Goal: Task Accomplishment & Management: Complete application form

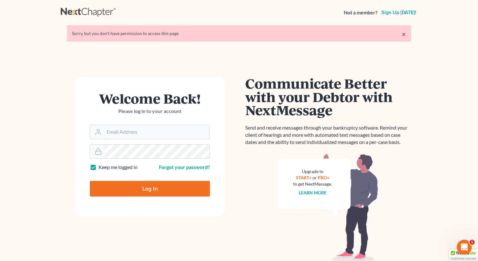
type input "whaworthjames"
click at [155, 188] on input "Log In" at bounding box center [150, 189] width 120 height 16
type input "Thinking..."
type input "whaworthjames"
click at [148, 186] on input "Log In" at bounding box center [150, 189] width 120 height 16
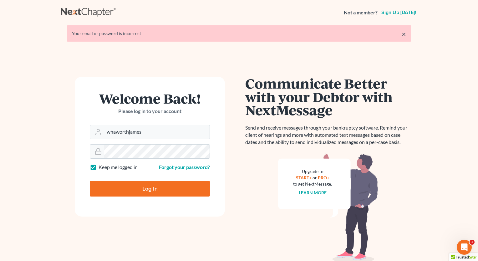
type input "Thinking..."
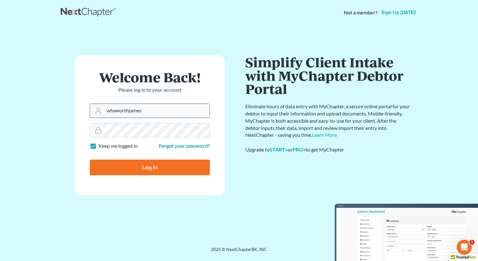
click at [152, 112] on input "whaworthjames" at bounding box center [156, 111] width 105 height 14
type input "[PERSON_NAME][EMAIL_ADDRESS][DOMAIN_NAME]"
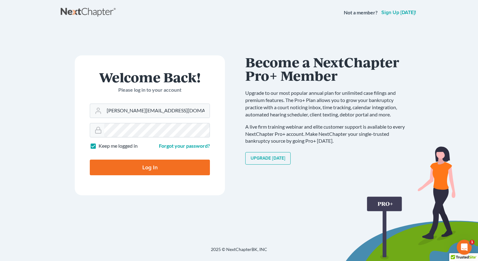
click at [146, 168] on input "Log In" at bounding box center [150, 168] width 120 height 16
type input "Thinking..."
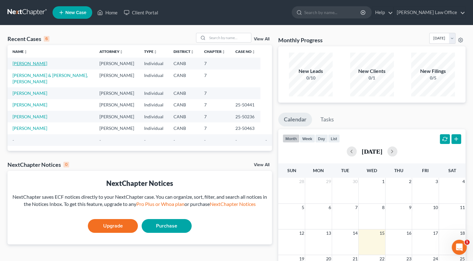
click at [37, 62] on link "[PERSON_NAME]" at bounding box center [30, 63] width 35 height 5
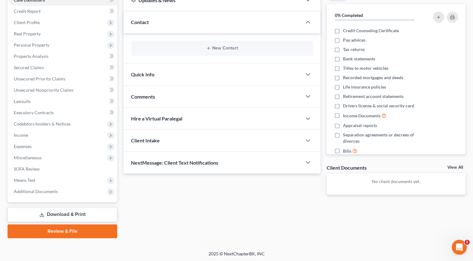
scroll to position [71, 0]
click at [69, 231] on link "Review & File" at bounding box center [63, 231] width 110 height 14
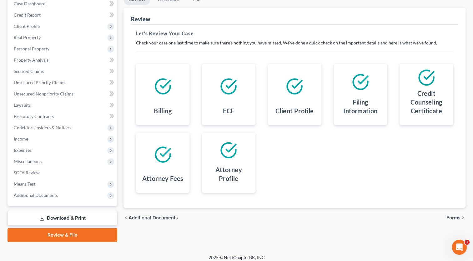
scroll to position [71, 0]
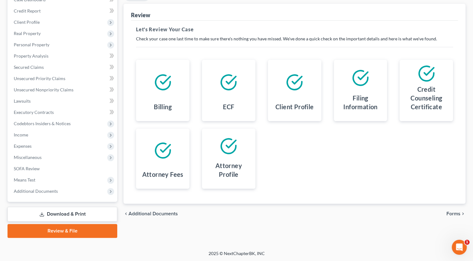
click at [455, 214] on span "Forms" at bounding box center [454, 213] width 14 height 5
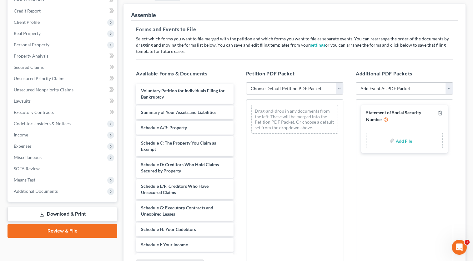
click at [339, 89] on select "Choose Default Petition PDF Packet Emergency Filing (Voluntary Petition and Cre…" at bounding box center [294, 88] width 97 height 13
select select "1"
click at [246, 82] on select "Choose Default Petition PDF Packet Emergency Filing (Voluntary Petition and Cre…" at bounding box center [294, 88] width 97 height 13
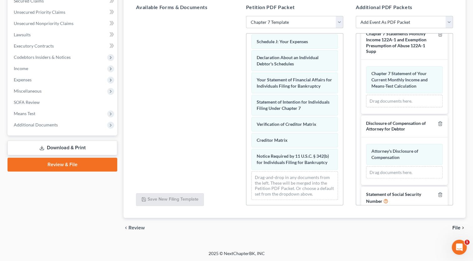
scroll to position [46, 0]
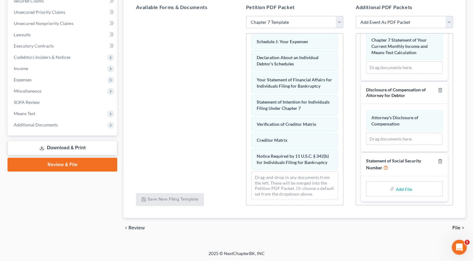
click at [457, 227] on span "File" at bounding box center [457, 227] width 8 height 5
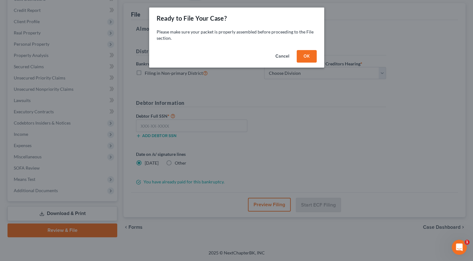
scroll to position [71, 0]
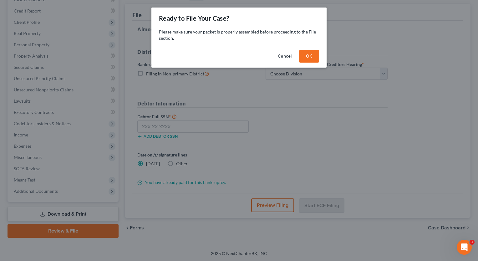
click at [313, 56] on button "OK" at bounding box center [309, 56] width 20 height 13
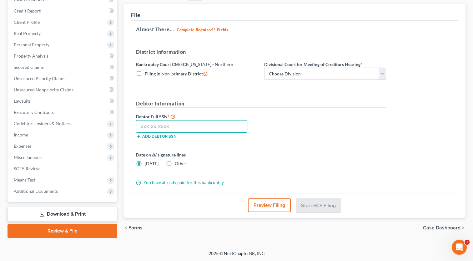
click at [178, 125] on input "text" at bounding box center [191, 126] width 111 height 13
type input "572-69-8263"
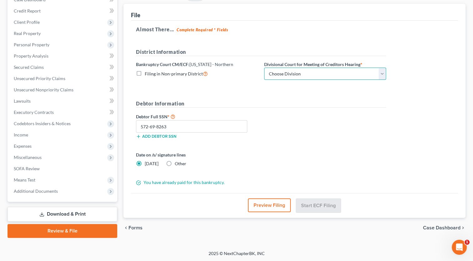
click at [382, 71] on select "Choose Division [GEOGRAPHIC_DATA] [GEOGRAPHIC_DATA] [GEOGRAPHIC_DATA][PERSON_NA…" at bounding box center [325, 74] width 122 height 13
select select "2"
click at [264, 68] on select "Choose Division [GEOGRAPHIC_DATA] [GEOGRAPHIC_DATA] [GEOGRAPHIC_DATA][PERSON_NA…" at bounding box center [325, 74] width 122 height 13
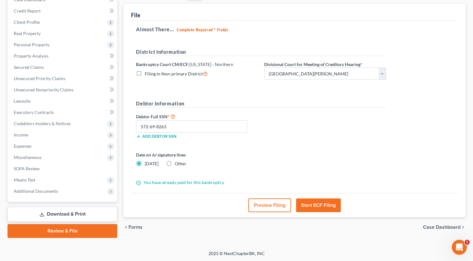
click at [317, 202] on button "Start ECF Filing" at bounding box center [318, 205] width 45 height 14
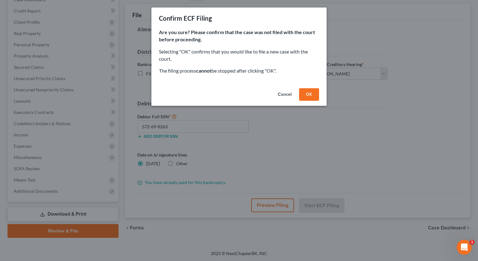
click at [310, 93] on button "OK" at bounding box center [309, 94] width 20 height 13
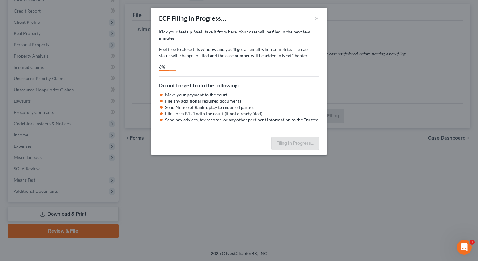
select select "2"
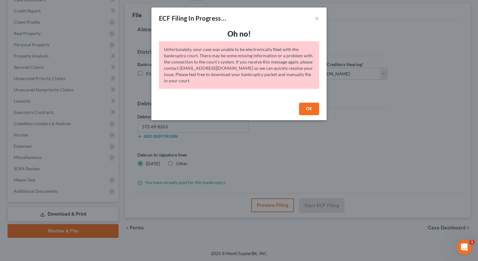
click at [307, 107] on button "OK" at bounding box center [309, 109] width 20 height 13
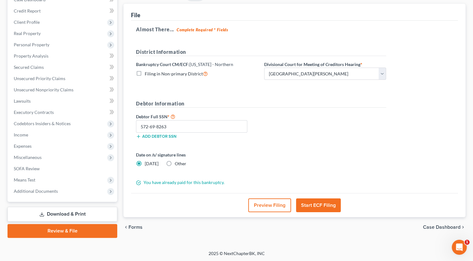
click at [320, 204] on button "Start ECF Filing" at bounding box center [318, 205] width 45 height 14
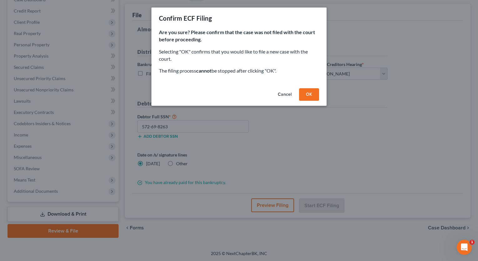
click at [309, 93] on button "OK" at bounding box center [309, 94] width 20 height 13
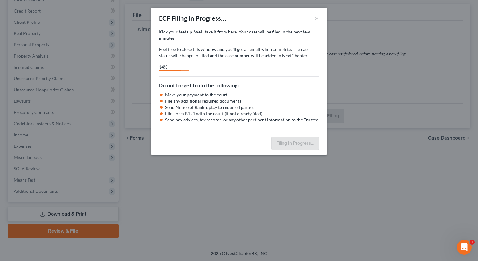
select select "2"
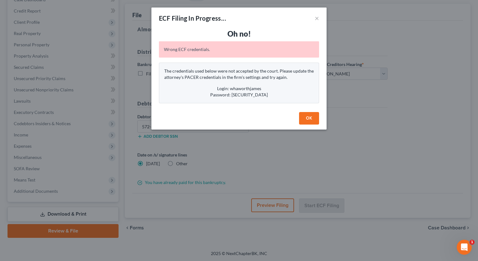
click at [308, 116] on button "OK" at bounding box center [309, 118] width 20 height 13
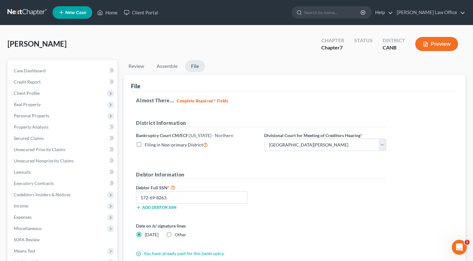
scroll to position [0, 0]
click at [42, 70] on span "Case Dashboard" at bounding box center [30, 70] width 32 height 5
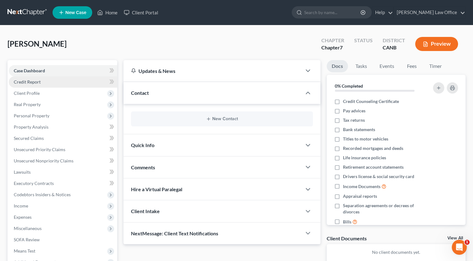
click at [35, 84] on link "Credit Report" at bounding box center [63, 81] width 109 height 11
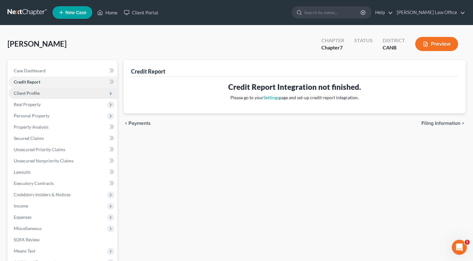
click at [35, 92] on span "Client Profile" at bounding box center [27, 92] width 26 height 5
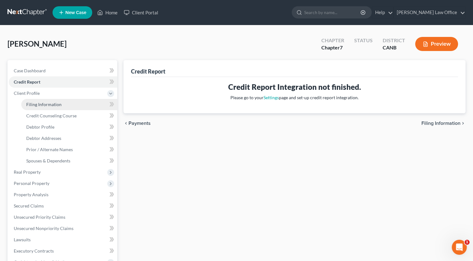
click at [38, 106] on span "Filing Information" at bounding box center [43, 104] width 35 height 5
select select "1"
select select "0"
select select "4"
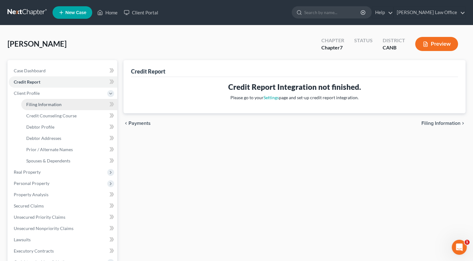
select select "1"
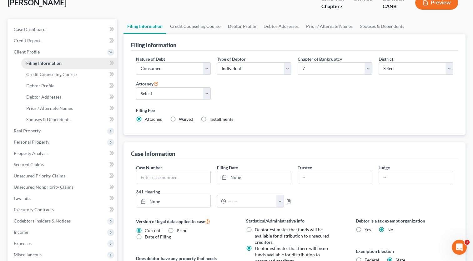
scroll to position [38, 0]
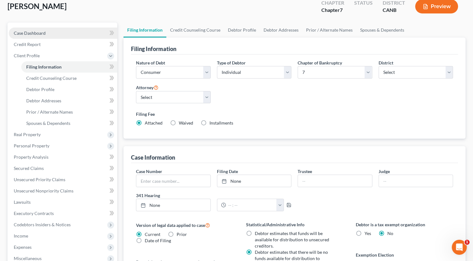
click at [34, 34] on span "Case Dashboard" at bounding box center [30, 32] width 32 height 5
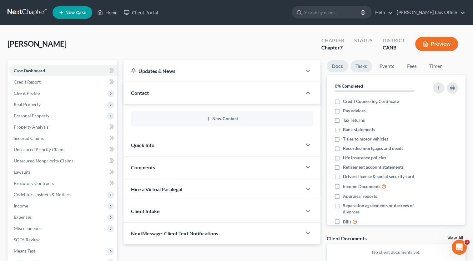
click at [360, 65] on link "Tasks" at bounding box center [362, 66] width 22 height 12
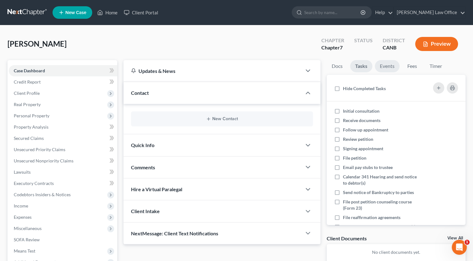
click at [391, 66] on link "Events" at bounding box center [387, 66] width 25 height 12
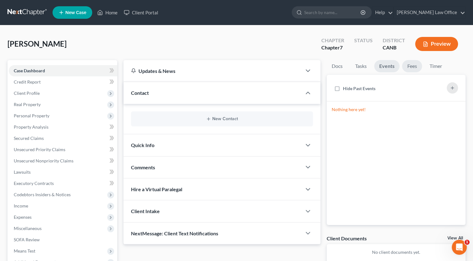
click at [413, 69] on link "Fees" at bounding box center [412, 66] width 20 height 12
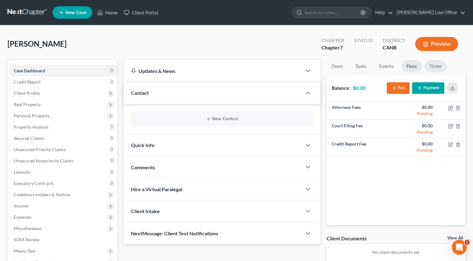
click at [434, 66] on link "Timer" at bounding box center [436, 66] width 23 height 12
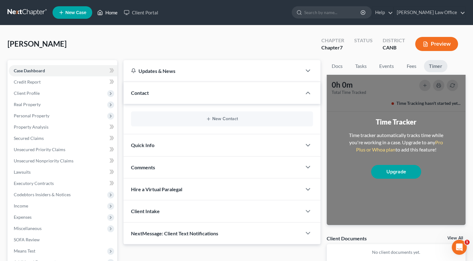
click at [108, 12] on link "Home" at bounding box center [107, 12] width 27 height 11
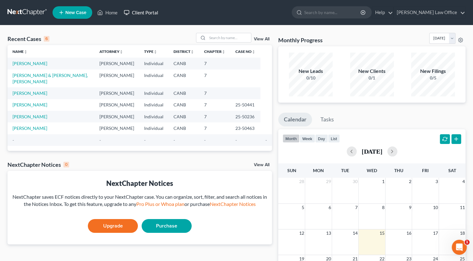
click at [142, 11] on link "Client Portal" at bounding box center [141, 12] width 41 height 11
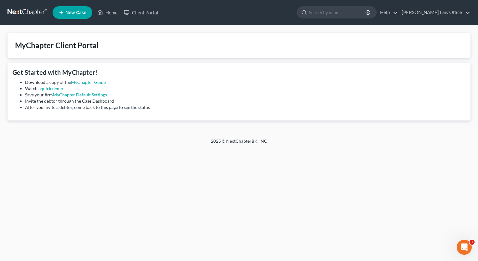
click at [80, 94] on link "MyChapter Default Settings" at bounding box center [80, 94] width 54 height 5
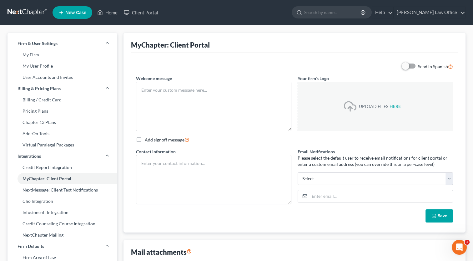
type textarea "Hello! Welcome to MyChapter. We are here to help make the bankruptcy filing pro…"
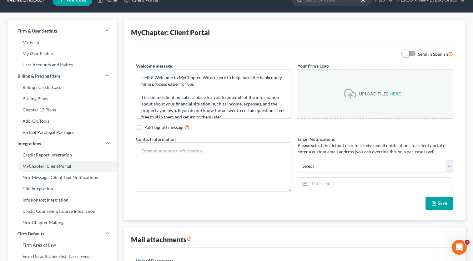
scroll to position [25, 0]
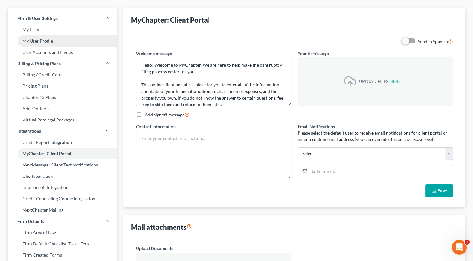
click at [41, 43] on link "My User Profile" at bounding box center [63, 40] width 110 height 11
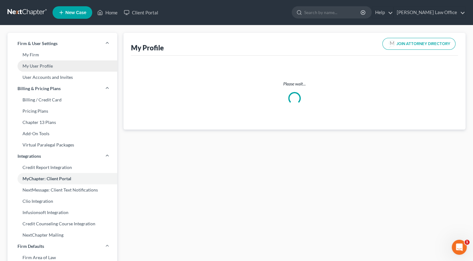
select select "4"
select select "9"
select select "attorney"
select select "0"
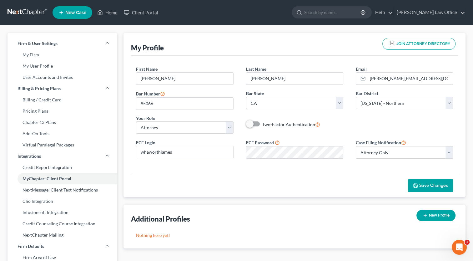
click at [372, 162] on div "ECF Login whaworthjames ECF Password Case Filing Notification Select Attorney O…" at bounding box center [295, 151] width 330 height 25
click at [437, 185] on span "Save Changes" at bounding box center [434, 185] width 29 height 5
click at [111, 15] on link "Home" at bounding box center [107, 12] width 27 height 11
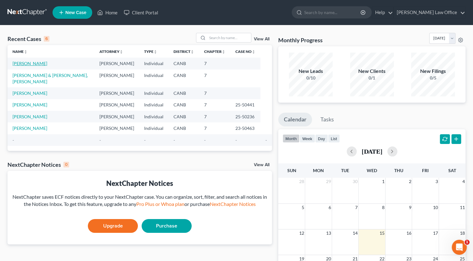
click at [35, 63] on link "[PERSON_NAME]" at bounding box center [30, 63] width 35 height 5
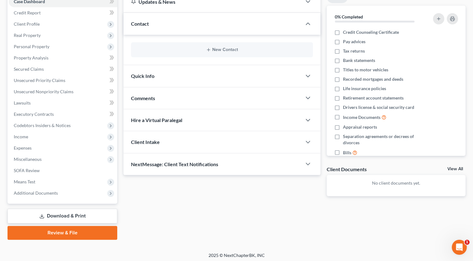
scroll to position [71, 0]
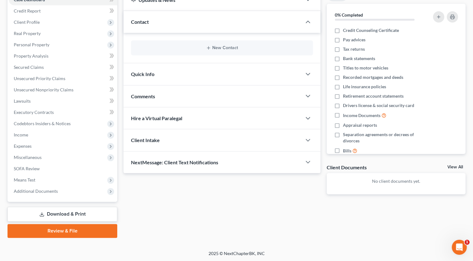
click at [48, 230] on link "Review & File" at bounding box center [63, 231] width 110 height 14
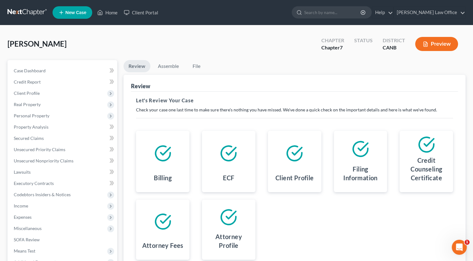
click at [48, 230] on span "Miscellaneous" at bounding box center [63, 228] width 109 height 11
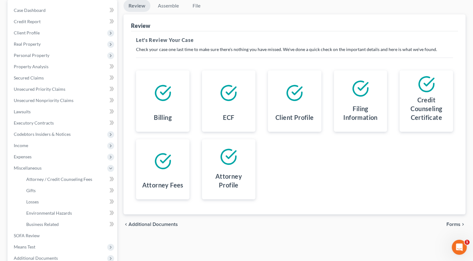
scroll to position [127, 0]
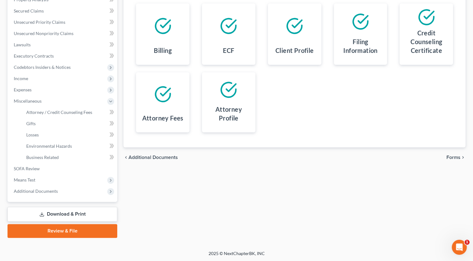
click at [455, 157] on span "Forms" at bounding box center [454, 157] width 14 height 5
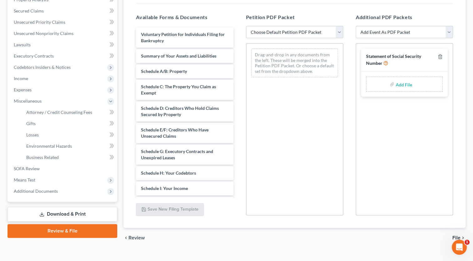
click at [339, 32] on select "Choose Default Petition PDF Packet Emergency Filing (Voluntary Petition and Cre…" at bounding box center [294, 32] width 97 height 13
select select "1"
click at [246, 26] on select "Choose Default Petition PDF Packet Emergency Filing (Voluntary Petition and Cre…" at bounding box center [294, 32] width 97 height 13
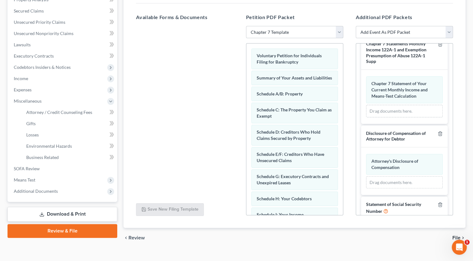
scroll to position [46, 0]
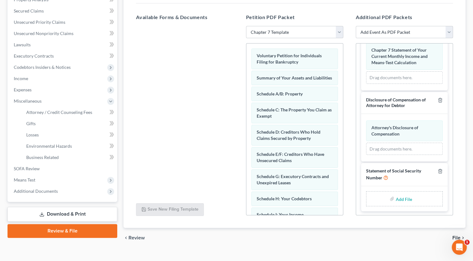
click at [456, 236] on span "File" at bounding box center [457, 237] width 8 height 5
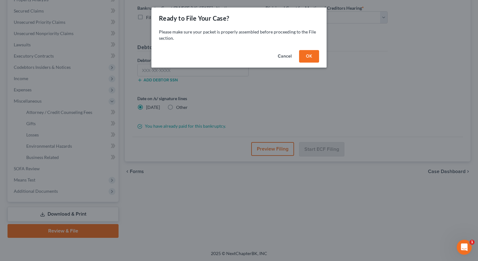
click at [309, 54] on button "OK" at bounding box center [309, 56] width 20 height 13
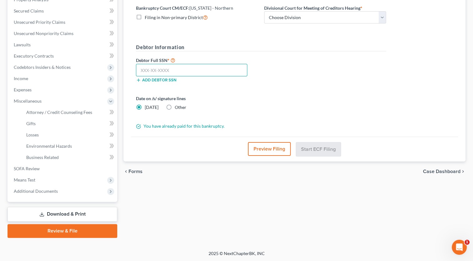
click at [176, 69] on input "text" at bounding box center [191, 70] width 111 height 13
type input "572-69-8263"
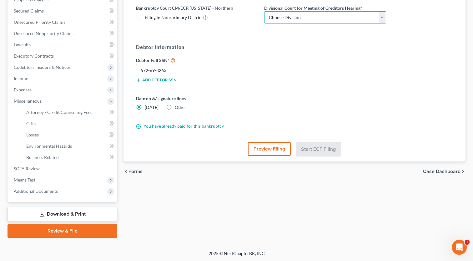
click at [383, 16] on select "Choose Division [GEOGRAPHIC_DATA] [GEOGRAPHIC_DATA] [GEOGRAPHIC_DATA][PERSON_NA…" at bounding box center [325, 17] width 122 height 13
select select "2"
click at [264, 11] on select "Choose Division [GEOGRAPHIC_DATA] [GEOGRAPHIC_DATA] [GEOGRAPHIC_DATA][PERSON_NA…" at bounding box center [325, 17] width 122 height 13
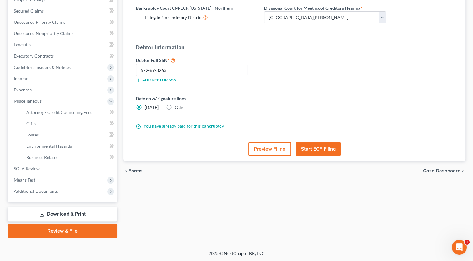
click at [319, 148] on button "Start ECF Filing" at bounding box center [318, 149] width 45 height 14
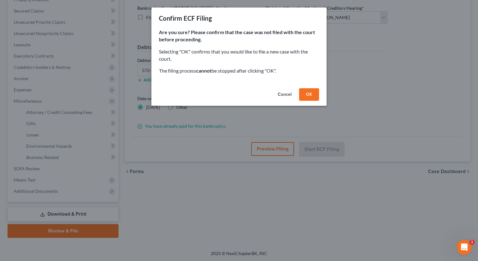
click at [319, 148] on div "Confirm ECF Filing Are you sure? Please confirm that the case was not filed wit…" at bounding box center [239, 130] width 478 height 261
click at [307, 91] on button "OK" at bounding box center [309, 94] width 20 height 13
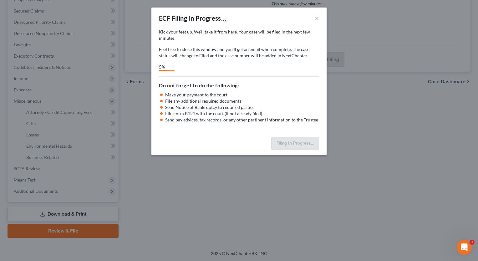
select select "2"
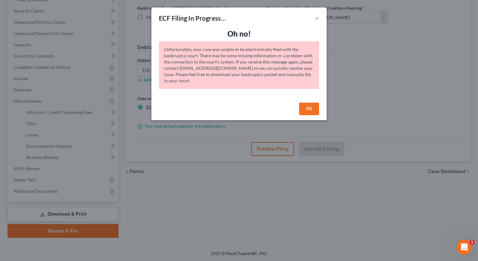
click at [309, 105] on button "OK" at bounding box center [309, 109] width 20 height 13
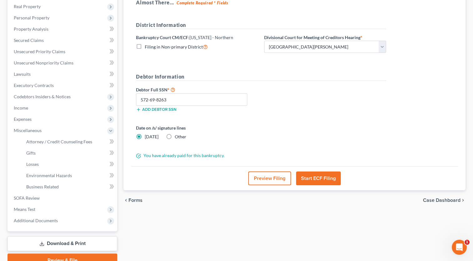
scroll to position [104, 0]
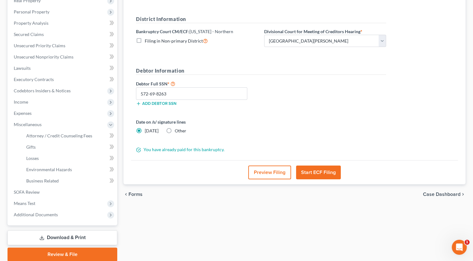
click at [328, 169] on button "Start ECF Filing" at bounding box center [318, 173] width 45 height 14
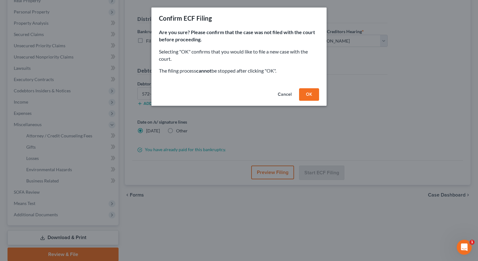
click at [309, 93] on button "OK" at bounding box center [309, 94] width 20 height 13
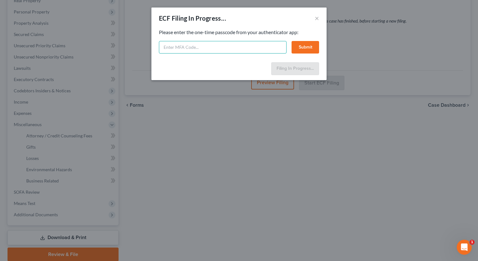
click at [217, 45] on input "text" at bounding box center [223, 47] width 128 height 13
type input "886790"
click at [300, 43] on button "Submit" at bounding box center [306, 47] width 28 height 13
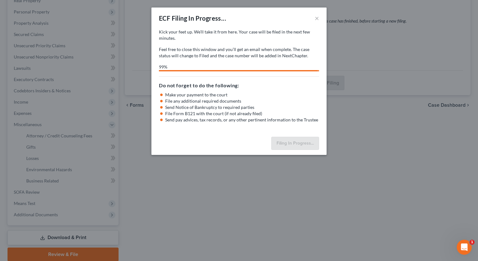
select select "2"
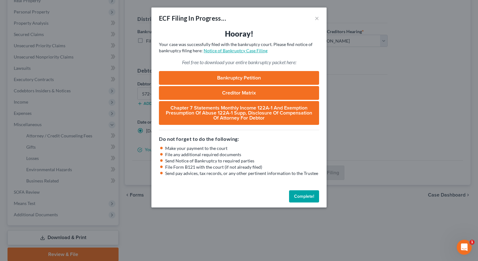
click at [227, 49] on link "Notice of Bankruptcy Case Filing" at bounding box center [236, 50] width 64 height 5
click at [245, 76] on link "Bankruptcy Petition" at bounding box center [239, 78] width 160 height 14
click at [241, 110] on link "Chapter 7 Statements Monthly Income 122A-1 and Exemption Presumption of Abuse 1…" at bounding box center [239, 113] width 160 height 24
click at [303, 193] on button "Complete!" at bounding box center [304, 196] width 30 height 13
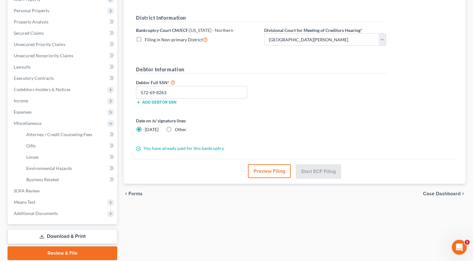
scroll to position [113, 0]
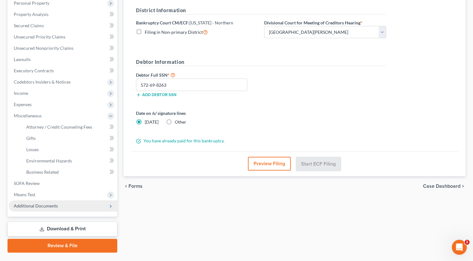
click at [53, 205] on span "Additional Documents" at bounding box center [36, 205] width 44 height 5
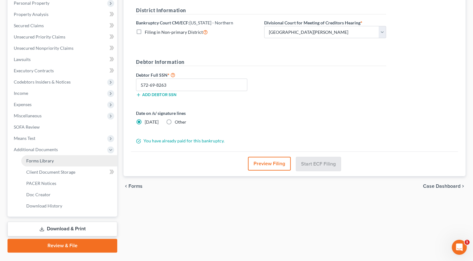
click at [54, 159] on link "Forms Library" at bounding box center [69, 160] width 96 height 11
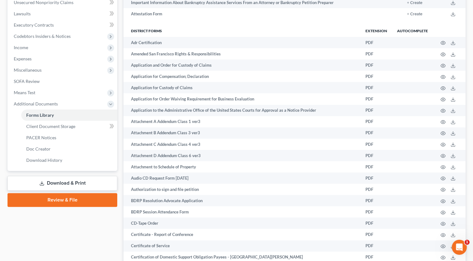
scroll to position [188, 0]
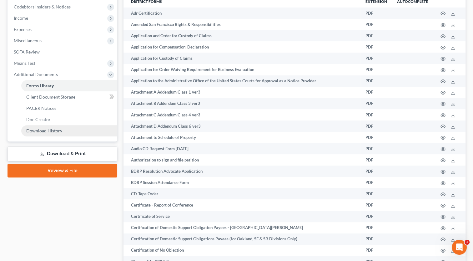
click at [55, 131] on span "Download History" at bounding box center [44, 130] width 36 height 5
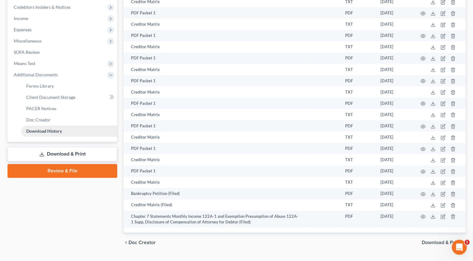
scroll to position [188, 0]
click at [431, 243] on span "Download & Print" at bounding box center [441, 242] width 39 height 5
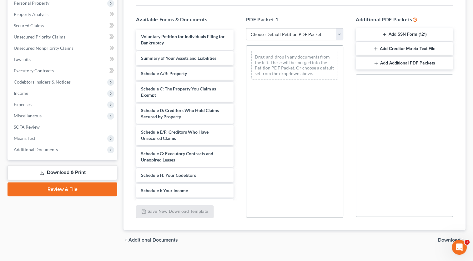
scroll to position [125, 0]
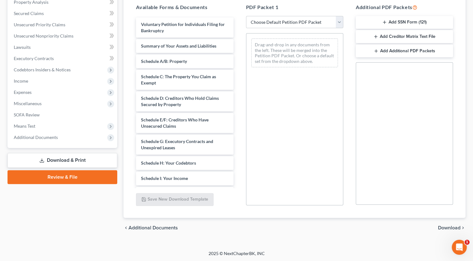
click at [404, 21] on button "Add SSN Form (121)" at bounding box center [404, 22] width 97 height 13
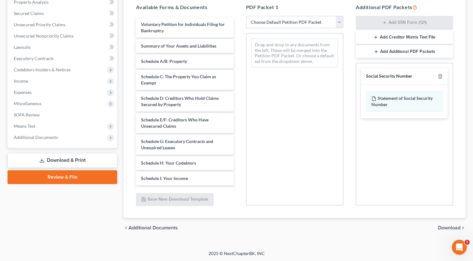
click at [448, 226] on span "Download" at bounding box center [449, 227] width 23 height 5
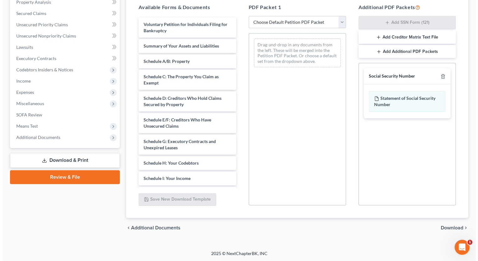
scroll to position [71, 0]
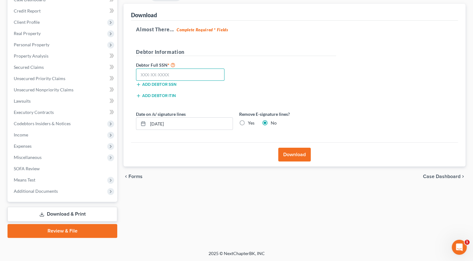
click at [180, 73] on input "text" at bounding box center [180, 75] width 89 height 13
type input "572-69-8263"
click at [299, 154] on button "Download" at bounding box center [294, 155] width 33 height 14
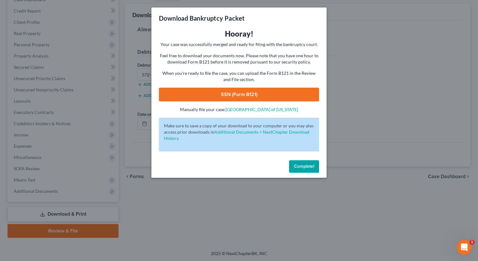
click at [237, 95] on link "SSN (Form B121)" at bounding box center [239, 95] width 160 height 14
